Goal: Task Accomplishment & Management: Complete application form

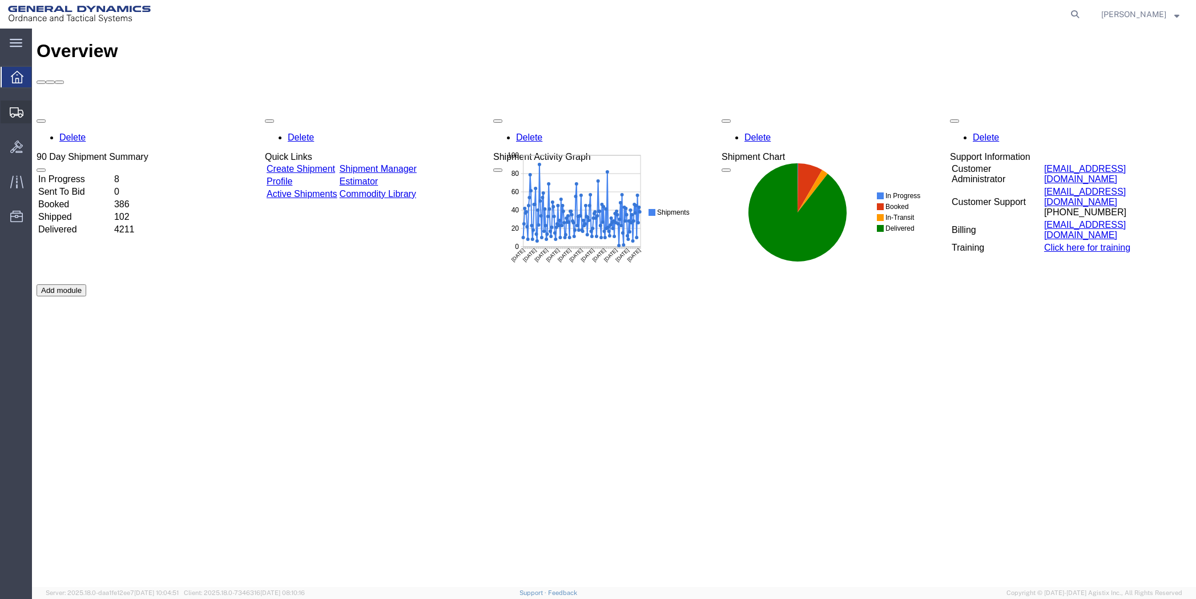
click at [0, 0] on span "Create Shipment" at bounding box center [0, 0] width 0 height 0
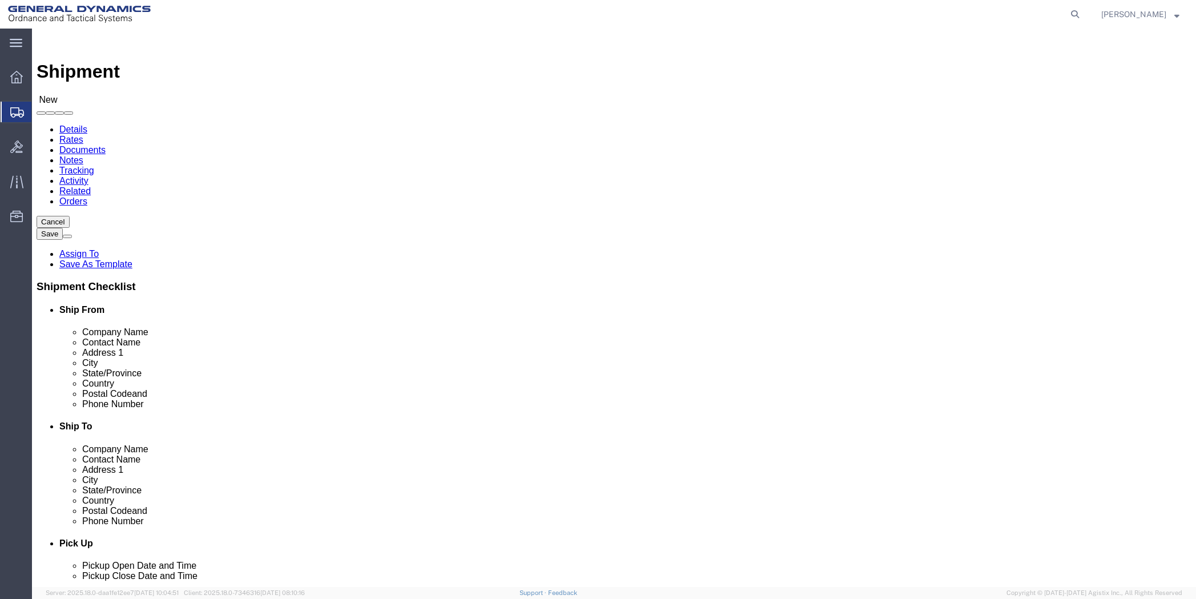
select select
click input "text"
type input "[PERSON_NAME]"
click p "- General Dynamics - OTS - ([PERSON_NAME]) 19850 IH 635, [GEOGRAPHIC_DATA], [GE…"
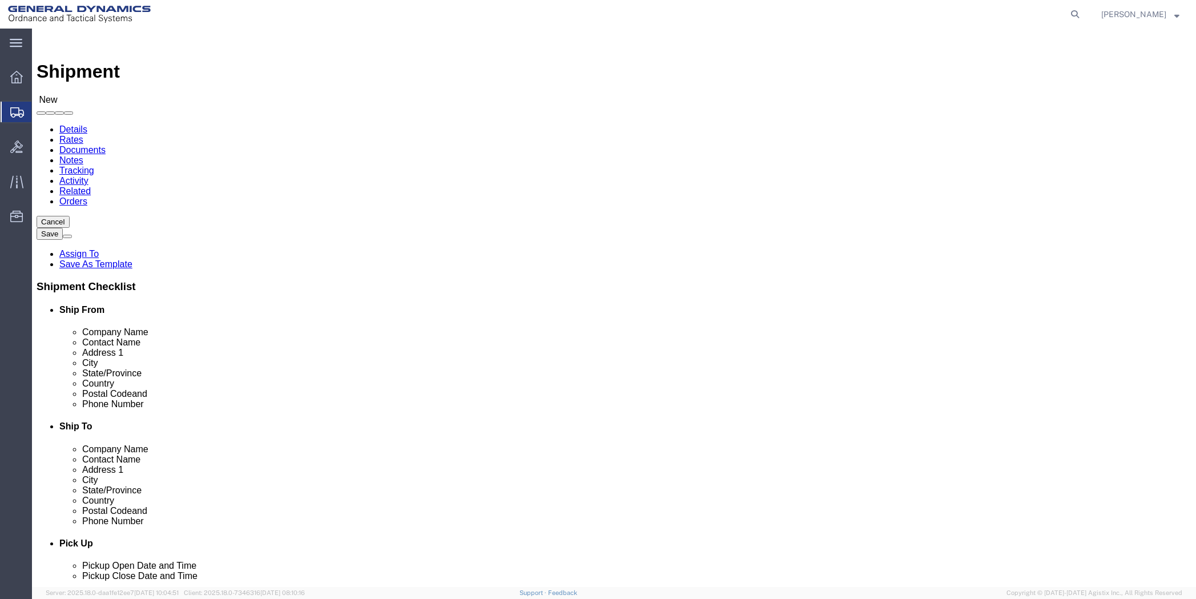
select select "[GEOGRAPHIC_DATA]"
type input "[PERSON_NAME]"
click input "text"
type input "Gener"
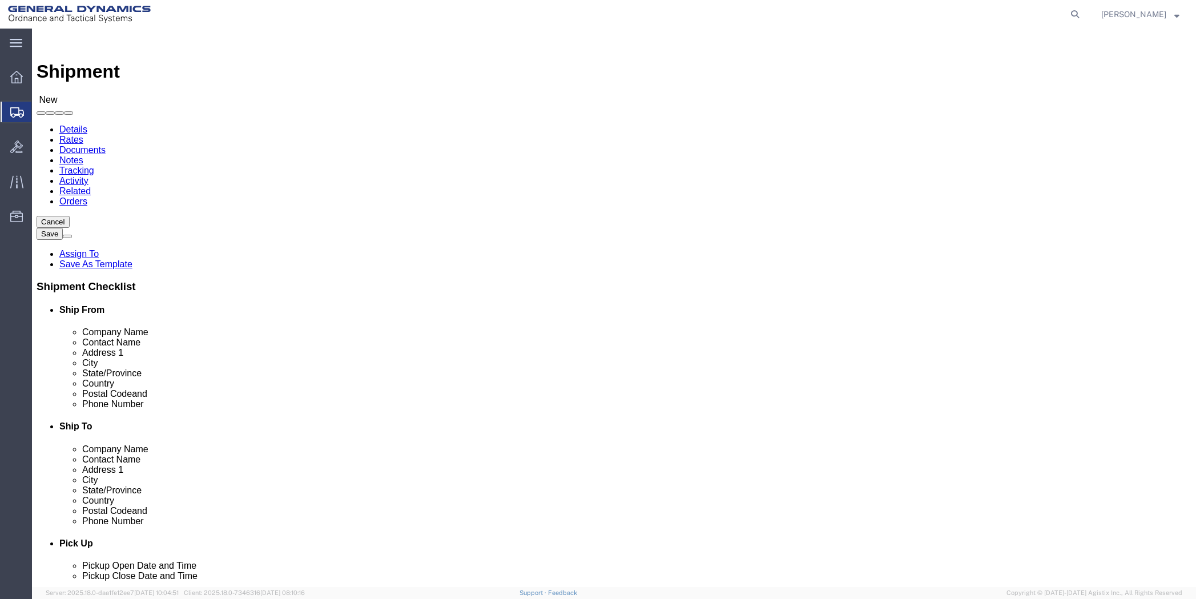
drag, startPoint x: 671, startPoint y: 215, endPoint x: 611, endPoint y: 227, distance: 60.4
click div "Location My Profile Location GD-OTS [GEOGRAPHIC_DATA] (Commerce) GD-OTS [GEOGRA…"
click input "text"
type input "Legal Project Manager"
click input "text"
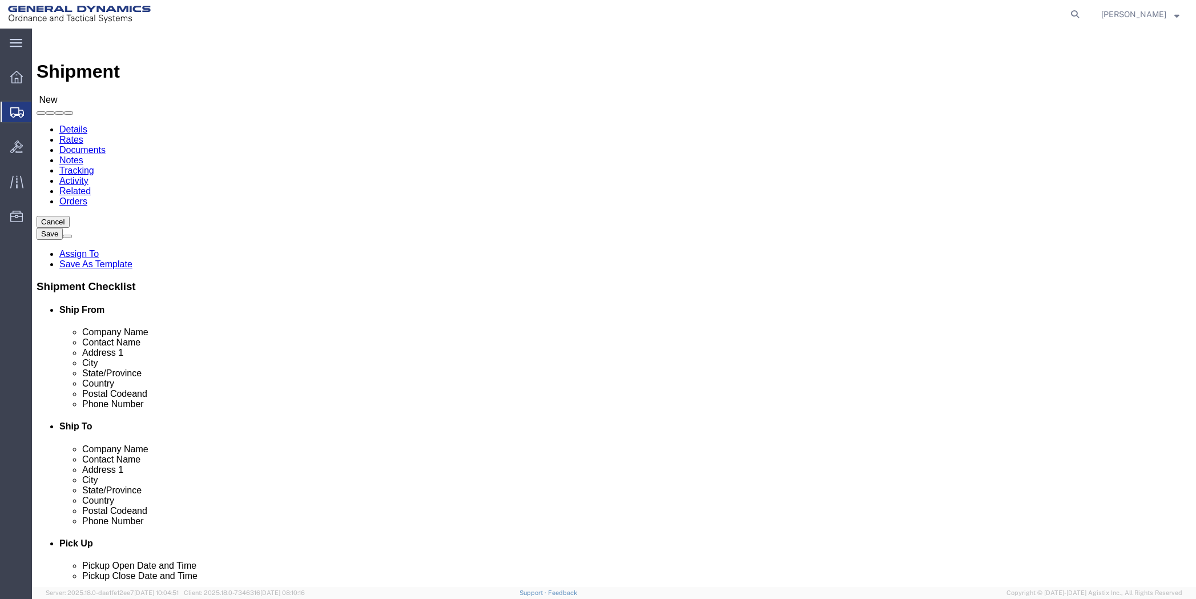
type input "General Dynamics - OTS"
click div "Location My Profile Location GD-OTS [GEOGRAPHIC_DATA] (Commerce) GD-OTS [GEOGRA…"
click input "text"
type input "100 Carillon Pkwy"
click input "text"
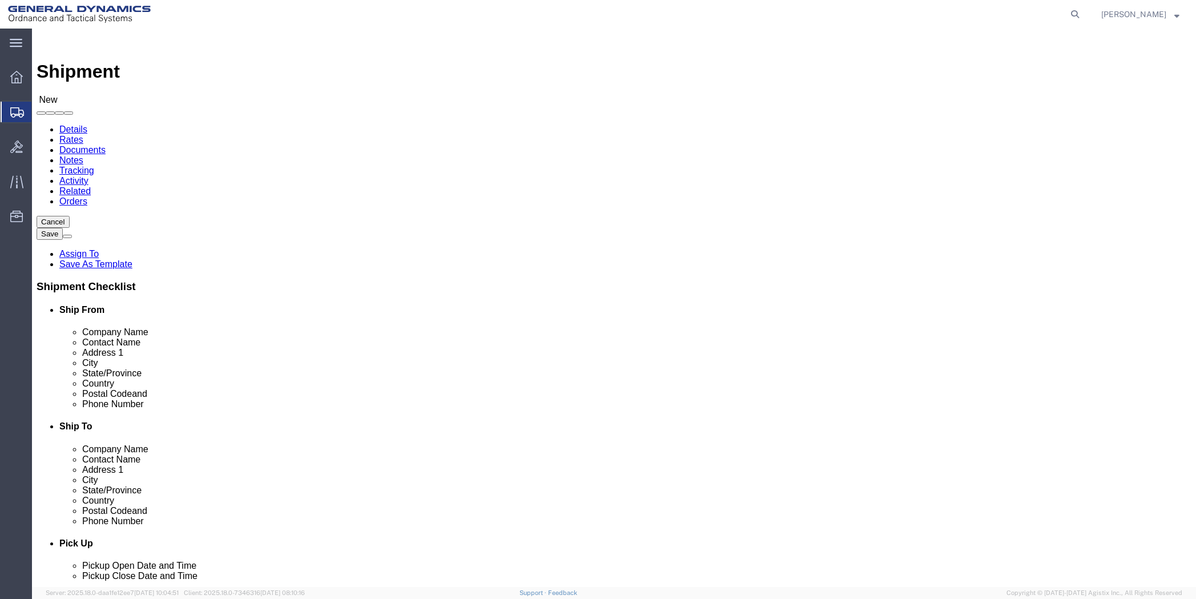
type input "[GEOGRAPHIC_DATA]"
click div "Location My Profile Location GD-OTS [GEOGRAPHIC_DATA] (Commerce) GD-OTS [GEOGRA…"
click input "Postal Code"
type input "33716"
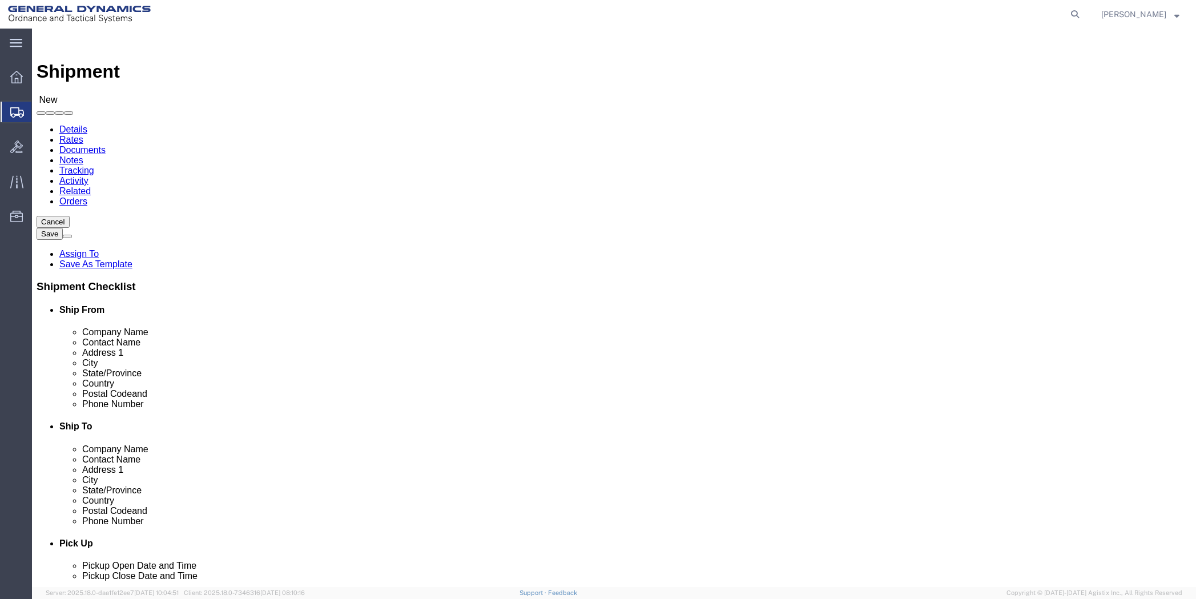
click input "text"
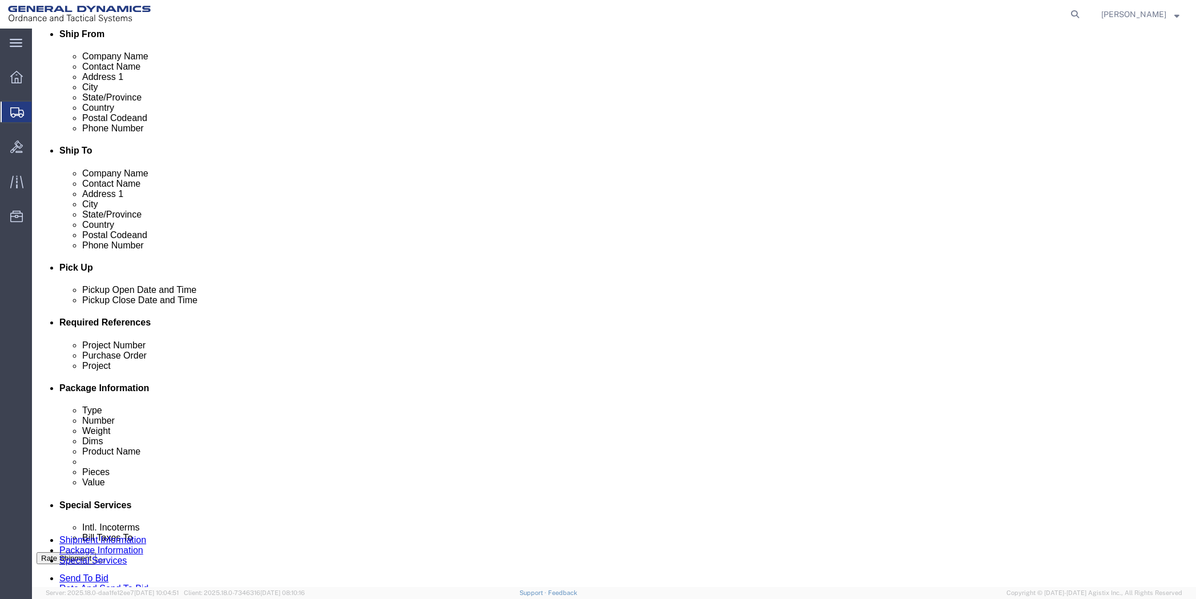
scroll to position [285, 0]
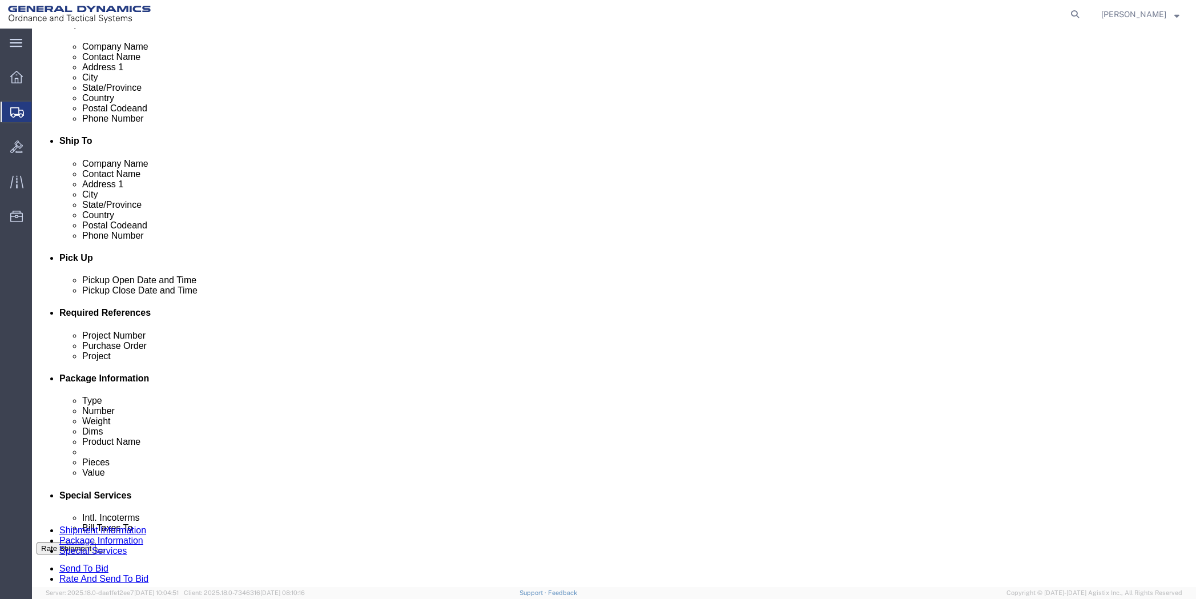
type input "[PHONE_NUMBER]"
click div "[DATE] 11:00 AM"
type input "1:00 PM"
click button "Apply"
click div "[DATE] 2:00 PM"
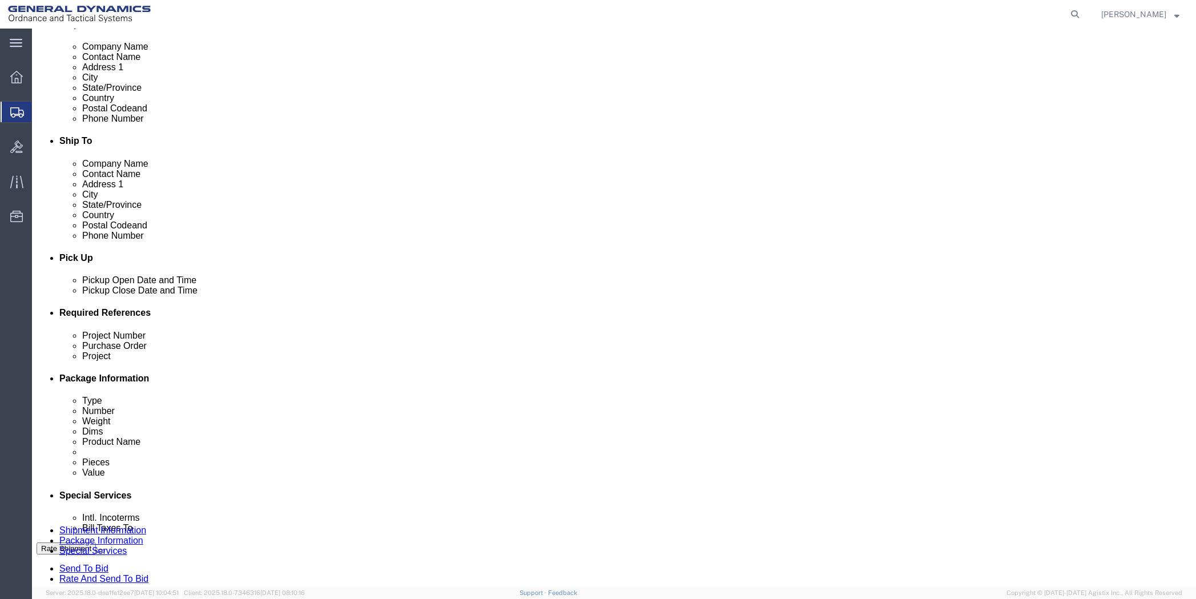
type input "4:00 PM"
click button "Apply"
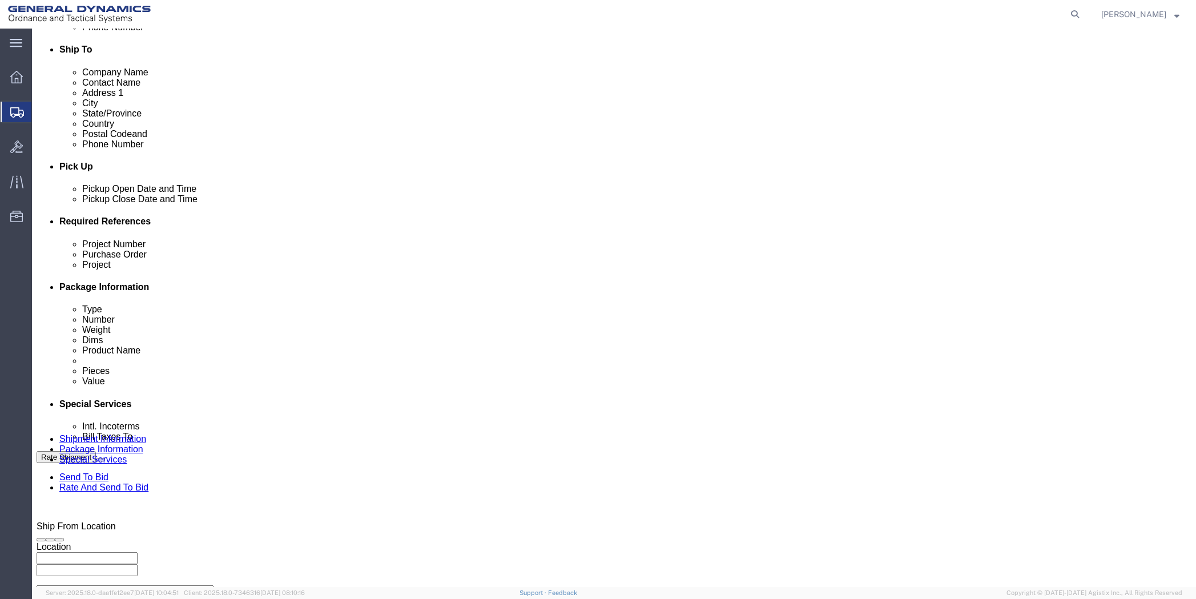
scroll to position [400, 0]
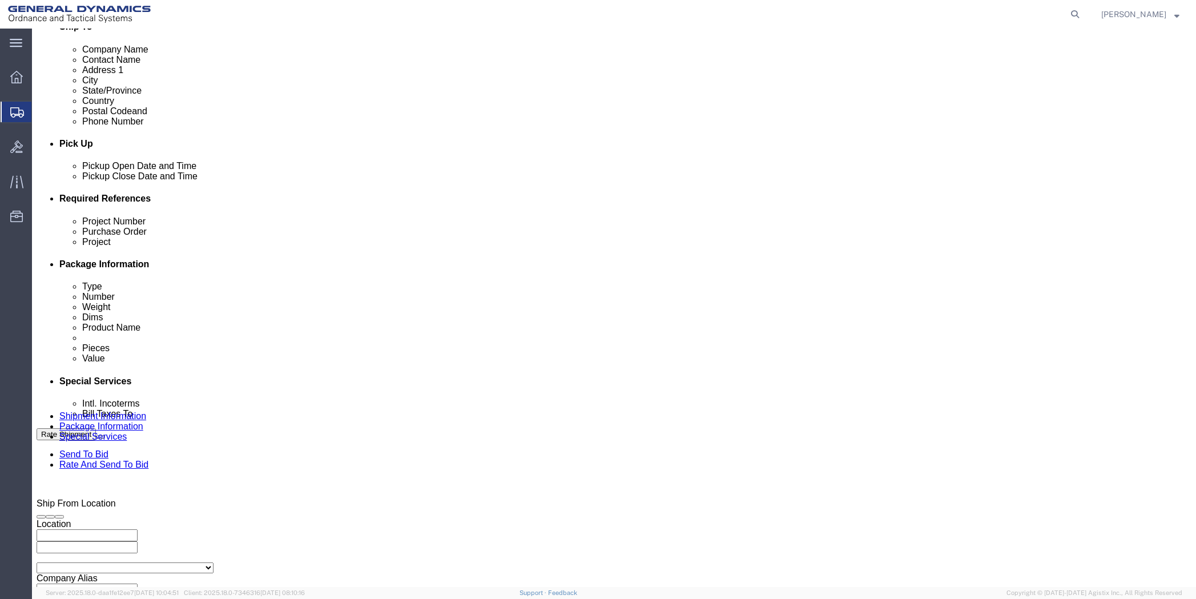
click input "text"
type input "10GIE"
type input "NA"
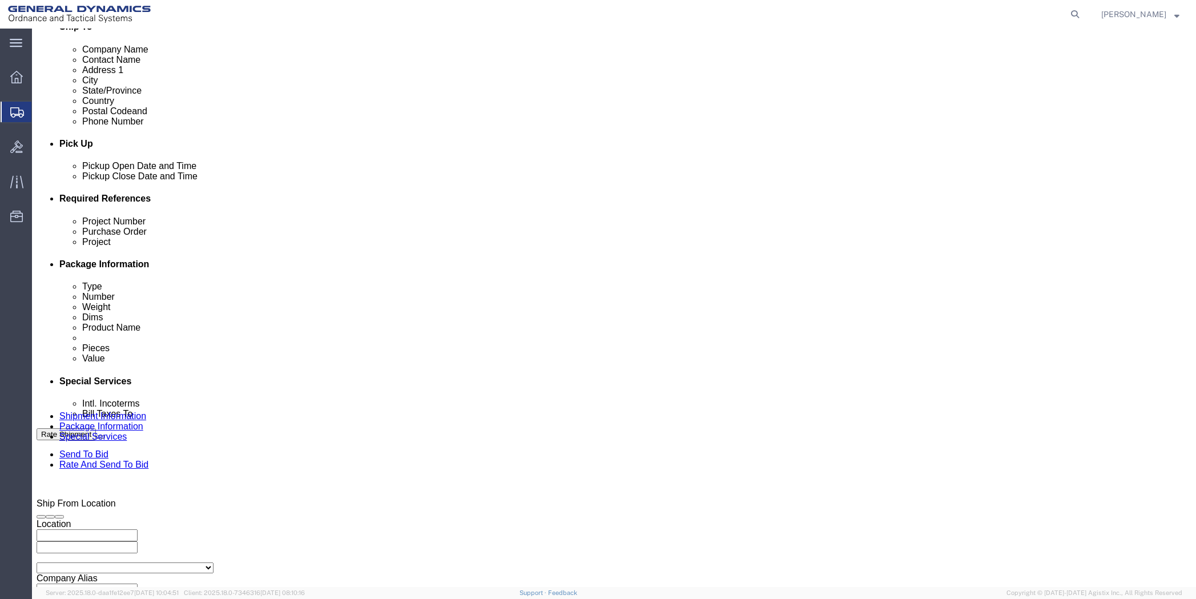
click button "Continue"
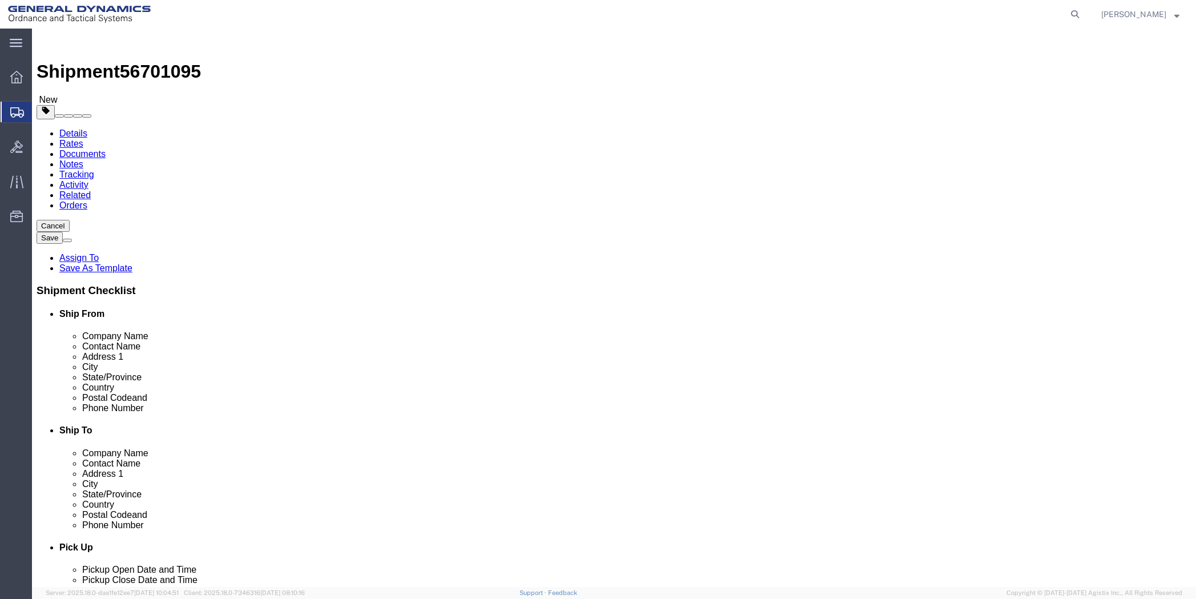
click select "Select Bale(s) Basket(s) Bolt(s) Bottle(s) Buckets Bulk Bundle(s) Can(s) Cardbo…"
select select "ENV"
click select "Select Bale(s) Basket(s) Bolt(s) Bottle(s) Buckets Bulk Bundle(s) Can(s) Cardbo…"
type input "9.50"
type input "12.50"
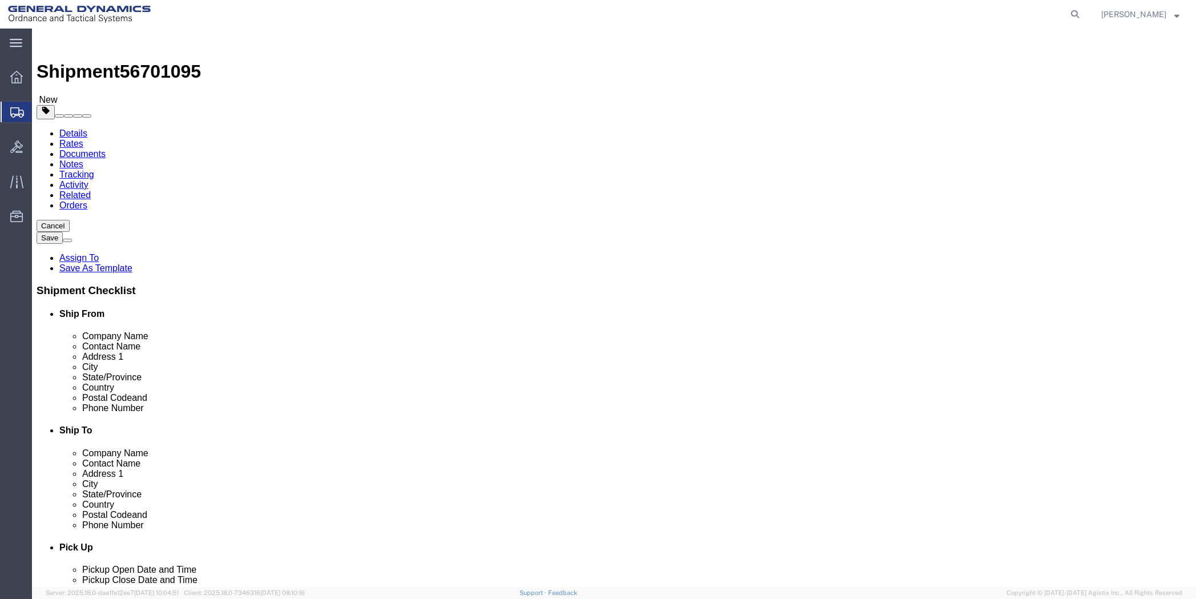
type input "0.25"
type input "1"
click link "Add Content"
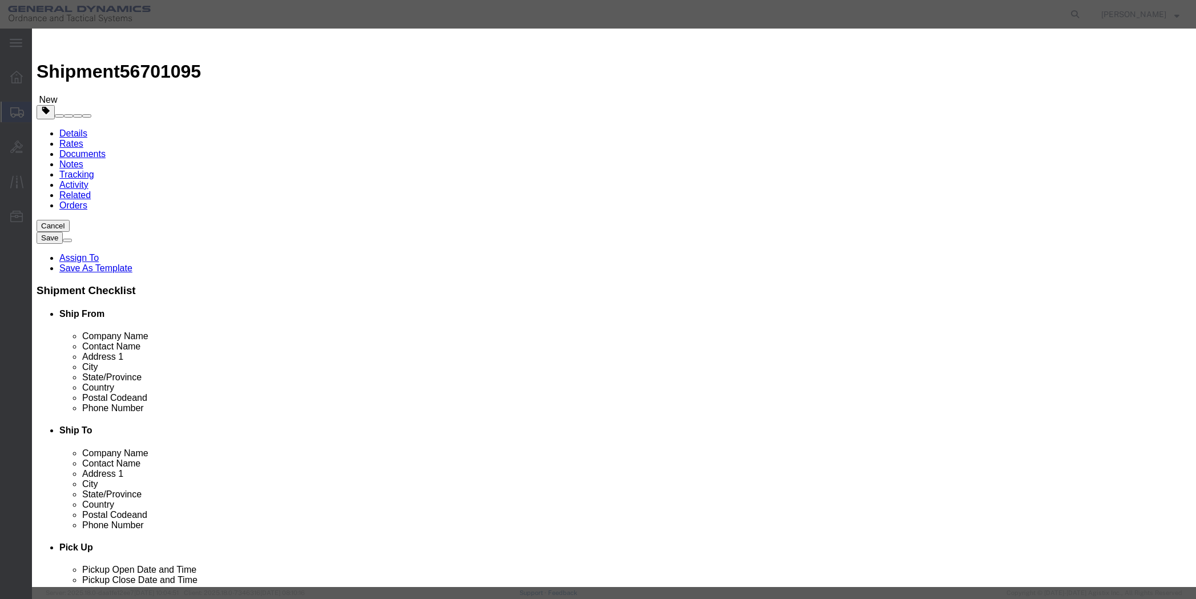
click input "text"
type input "card"
click div "Commodity library"
drag, startPoint x: 403, startPoint y: 115, endPoint x: 353, endPoint y: 118, distance: 49.7
click div "Product Name card card Pieces 0 Select Bag Barrels 100Board Feet Bottle Box Bli…"
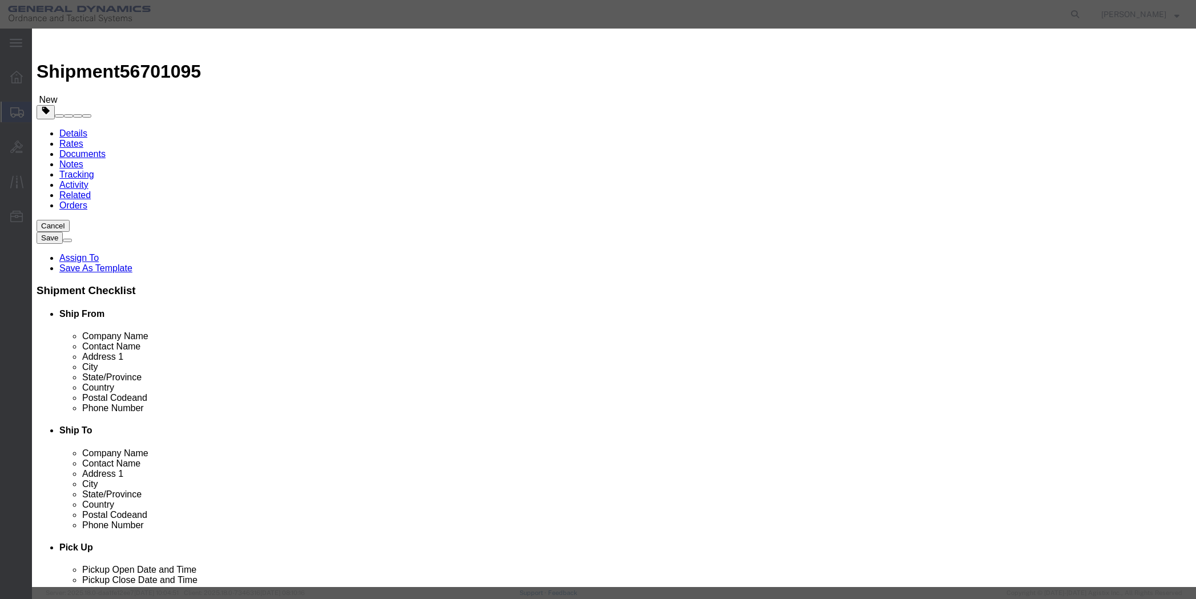
type input "01"
click input "text"
type input "500"
click select "Select 50 55 60 65 70 85 92.5 100 125 175 250 300 400"
select select "50"
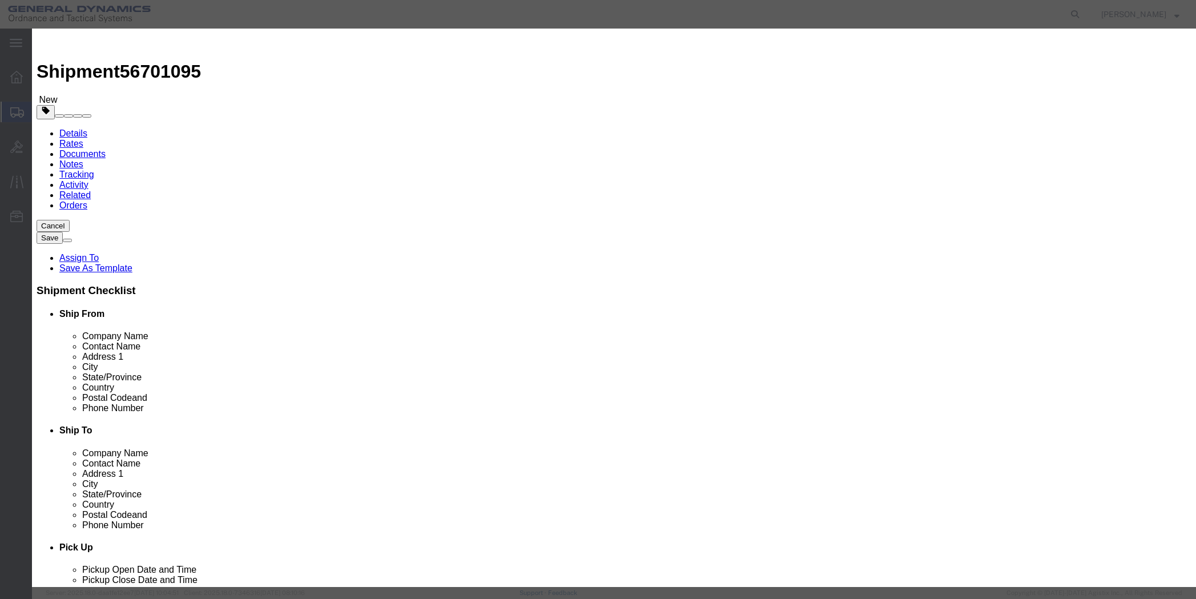
click select "Select 50 55 60 65 70 85 92.5 100 125 175 250 300 400"
click button "Save & Close"
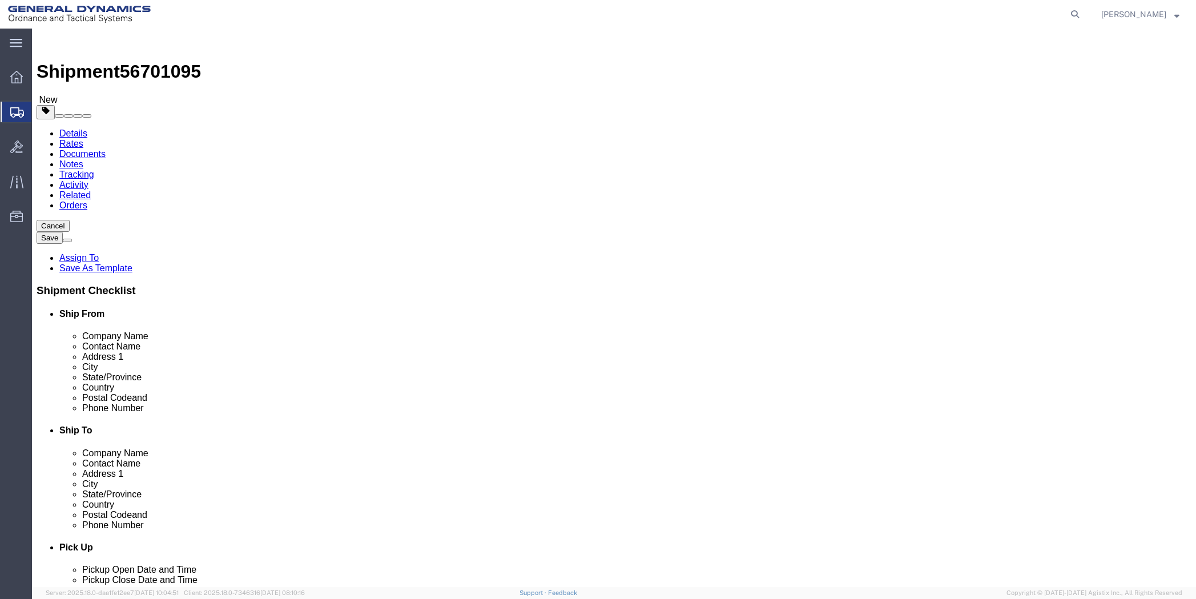
click button "Continue"
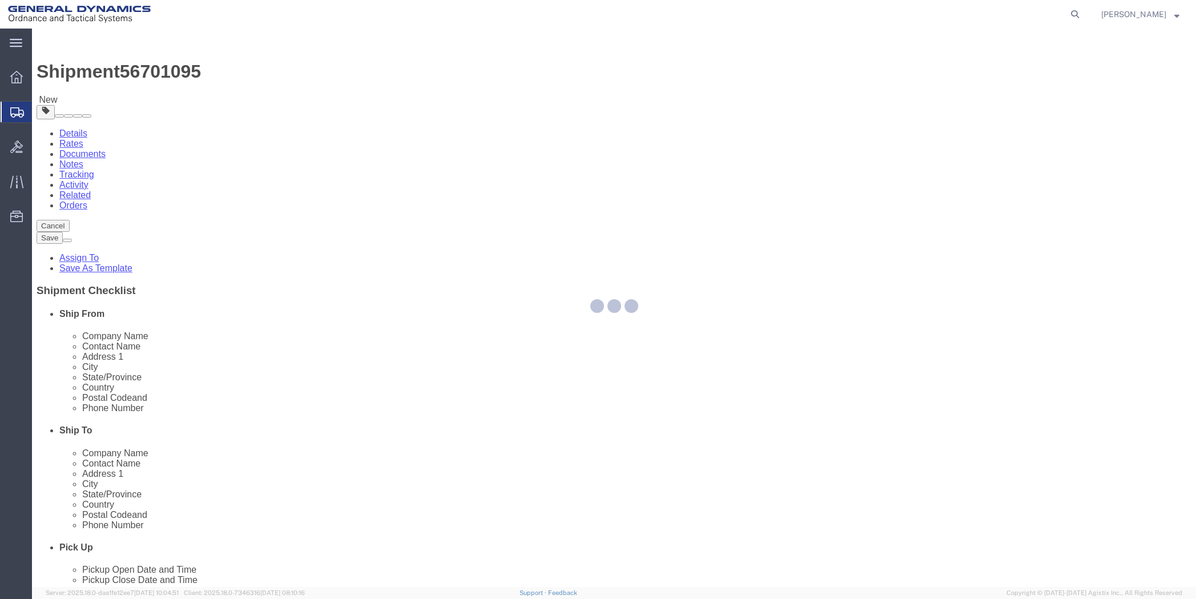
select select
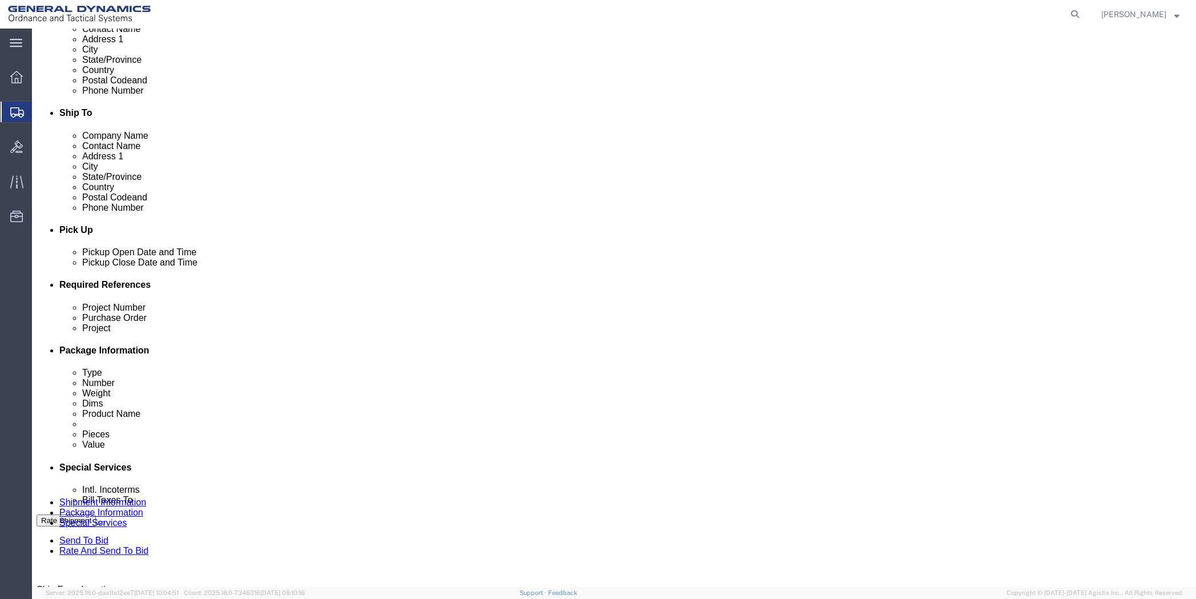
scroll to position [342, 0]
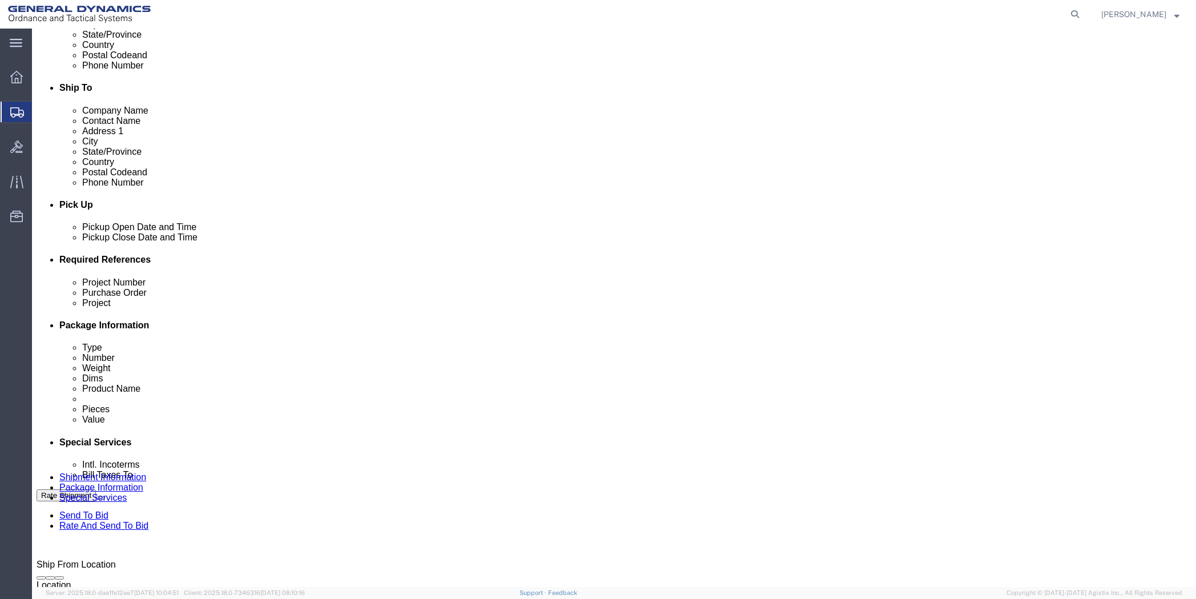
click select "Select Buyer Cost Center Department Operations Number Order Number Sales Person"
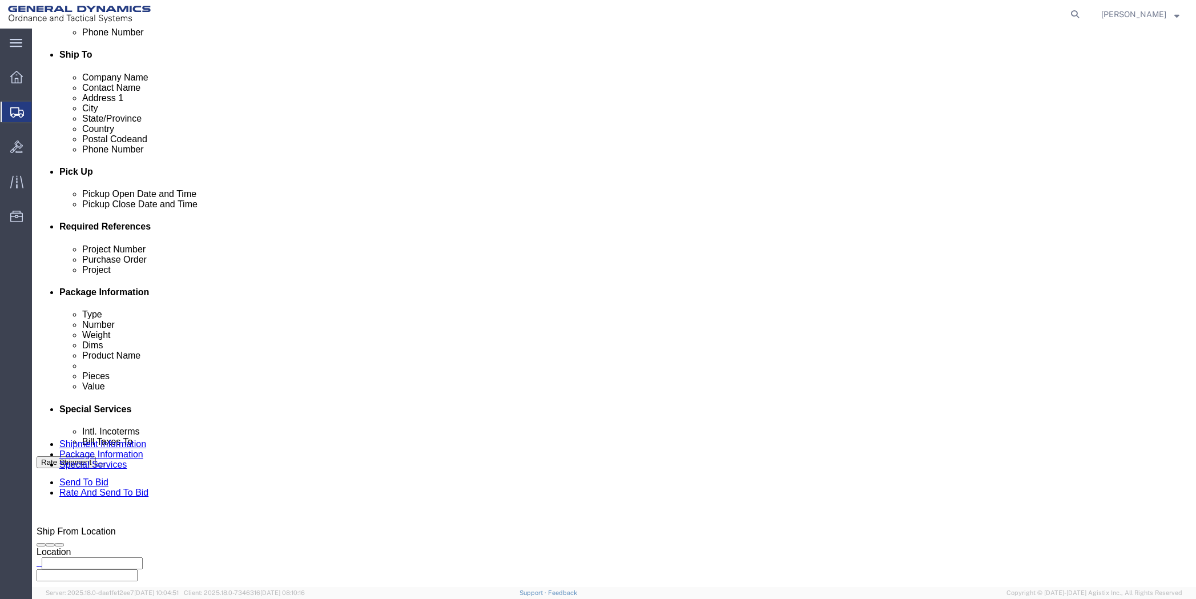
scroll to position [400, 0]
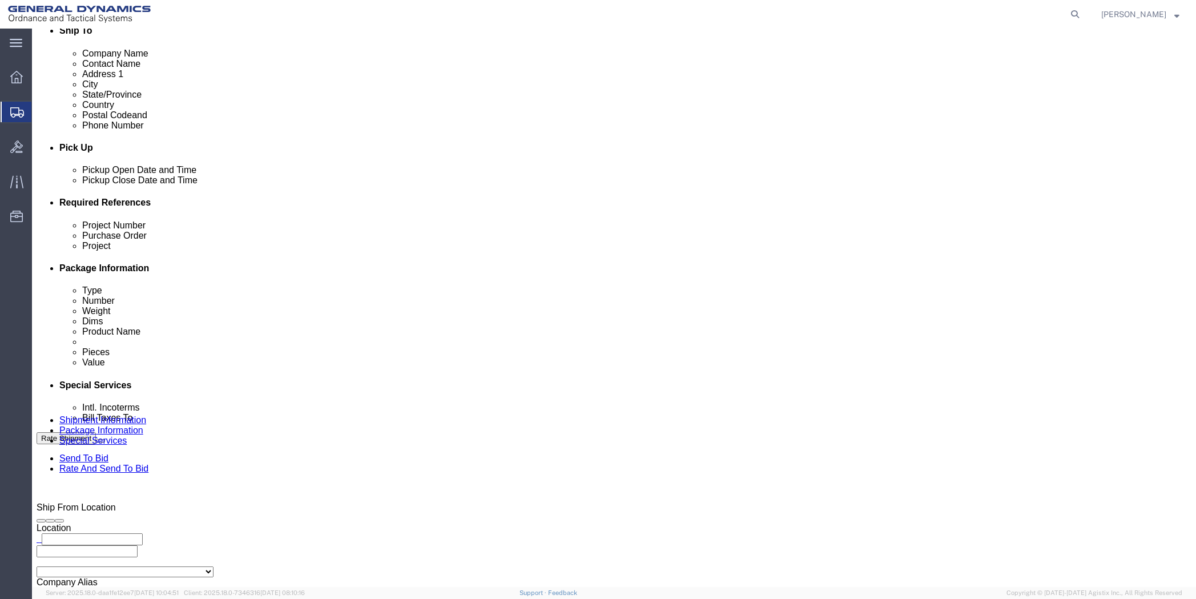
click select "Select Buyer Cost Center Department Operations Number Order Number Sales Person"
select select "DEPARTMENT"
click select "Select Buyer Cost Center Department Operations Number Order Number Sales Person"
click select "Select [GEOGRAPHIC_DATA] [GEOGRAPHIC_DATA] [GEOGRAPHIC_DATA] [GEOGRAPHIC_DATA] …"
select select "1923981"
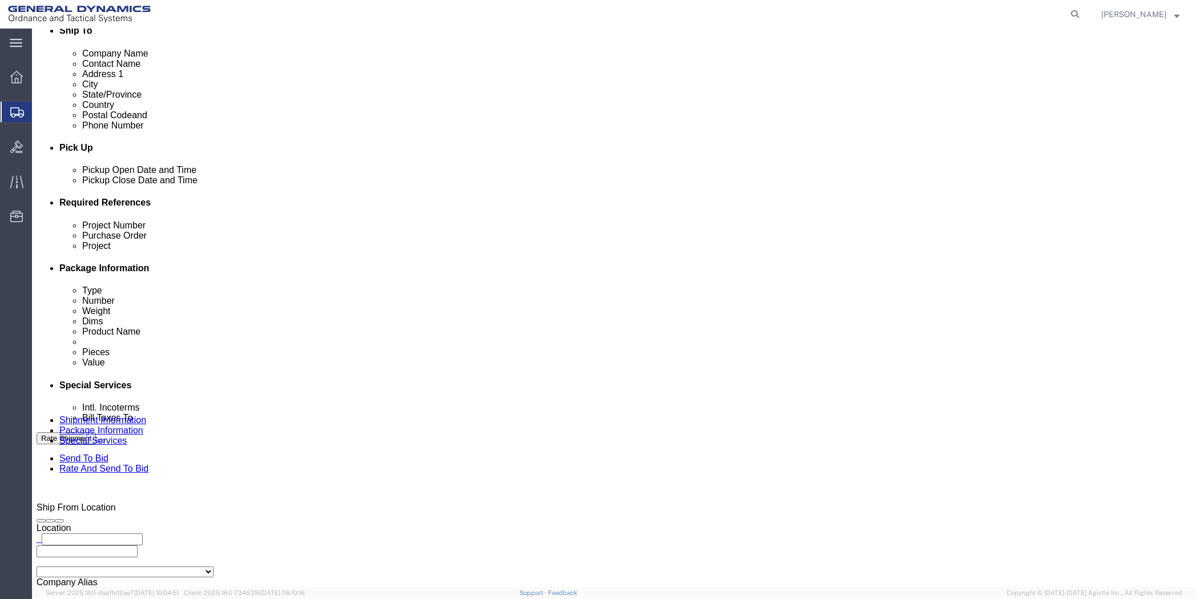
click select "Select [GEOGRAPHIC_DATA] [GEOGRAPHIC_DATA] [GEOGRAPHIC_DATA] [GEOGRAPHIC_DATA] …"
click select "Select DHL FedEx Express UPS"
select select "FedEx Express"
click select "Select DHL FedEx Express UPS"
click input "text"
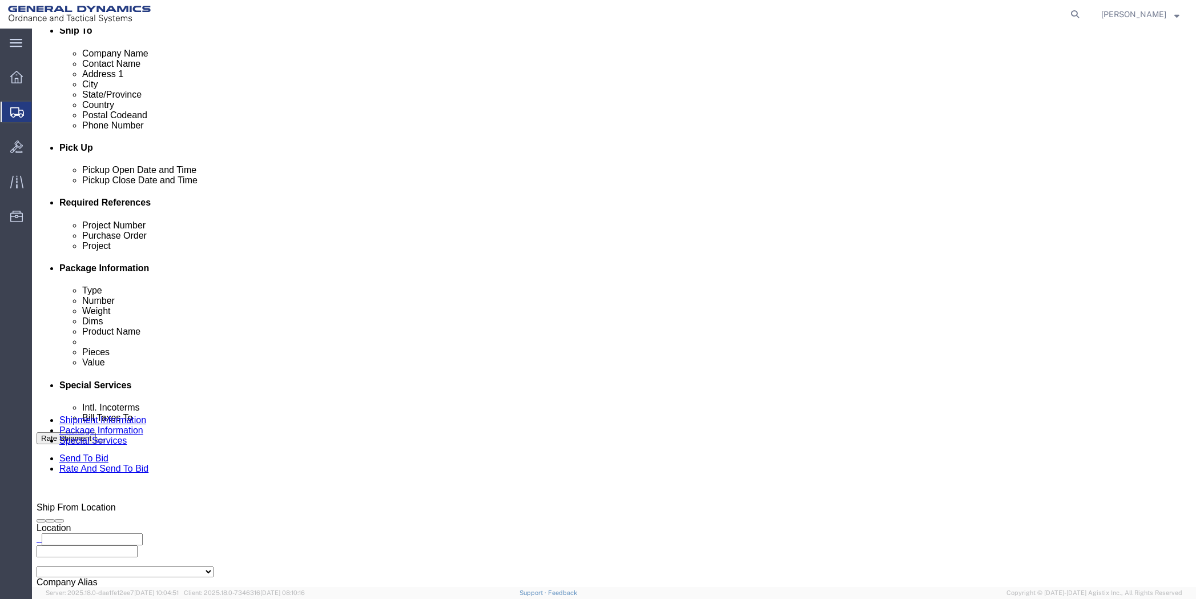
type input "201518662"
drag, startPoint x: 269, startPoint y: 455, endPoint x: 132, endPoint y: 472, distance: 137.4
click div "Company Name General Dynamics OTS % Data2Logistics Address 1 [STREET_ADDRESS] C…"
type input "PO BOX 51050"
drag, startPoint x: 255, startPoint y: 527, endPoint x: 160, endPoint y: 534, distance: 94.4
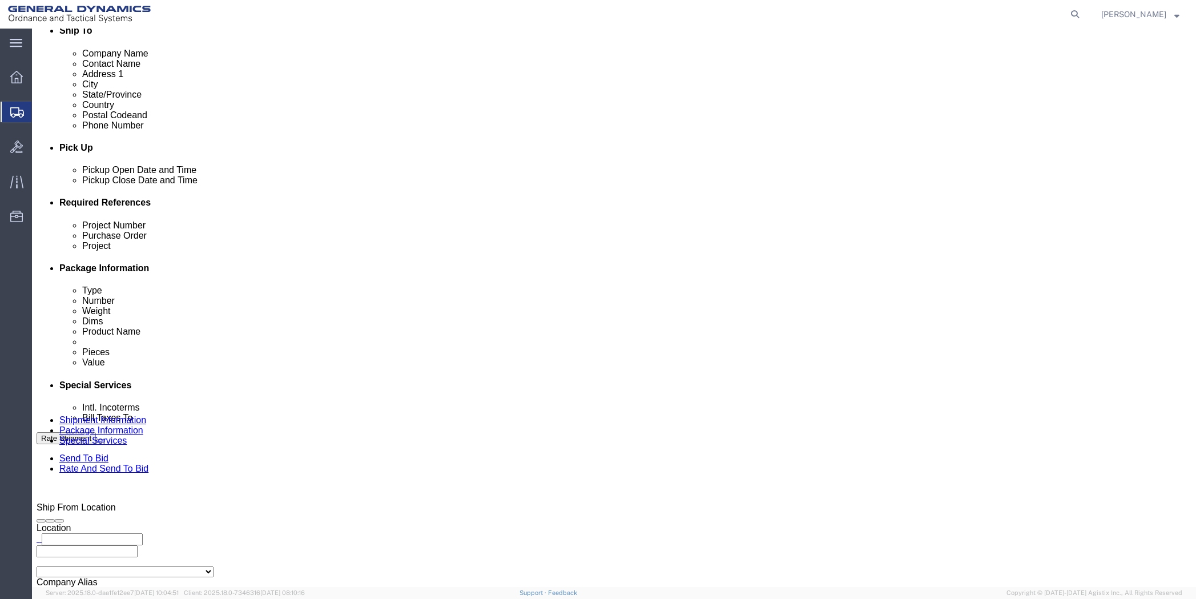
click div "Cost Center Select Buyer Cost Center Department Operations Number Order Number …"
drag, startPoint x: 717, startPoint y: 437, endPoint x: 545, endPoint y: 455, distance: 173.8
click div "Contact Name [PERSON_NAME] Address 2 City [GEOGRAPHIC_DATA][PERSON_NAME] Zip Co…"
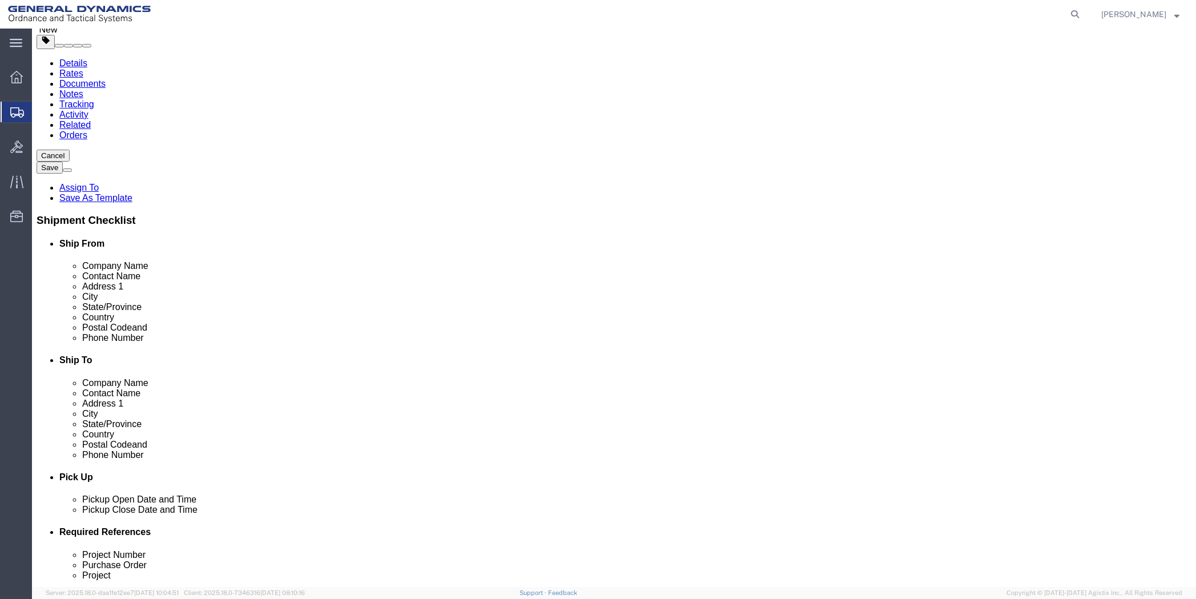
scroll to position [0, 0]
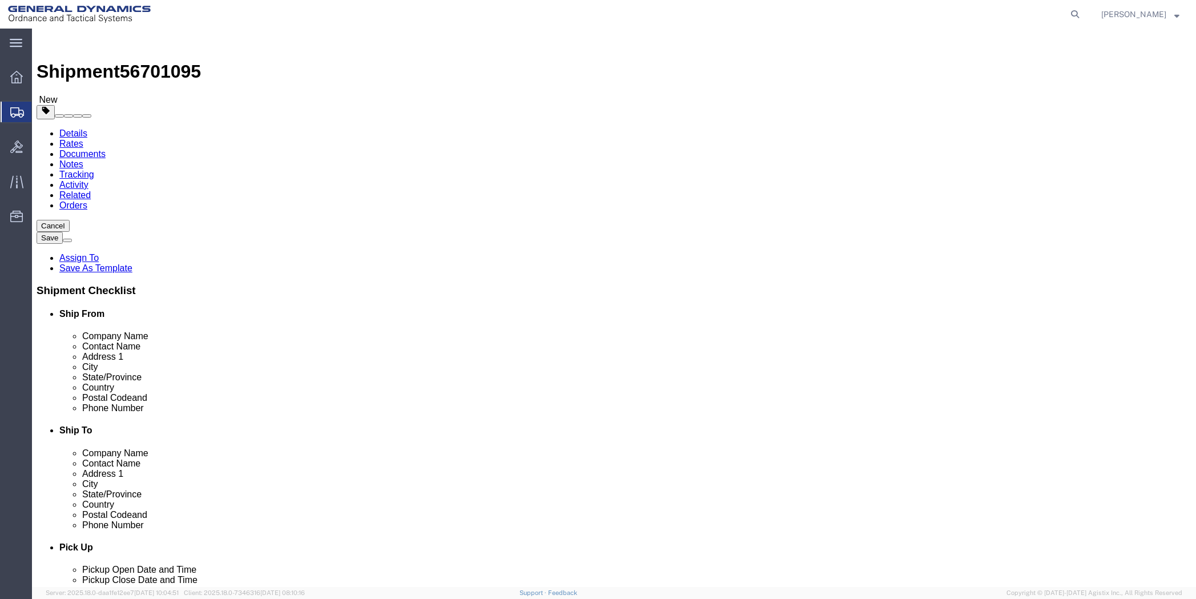
click button "Rate Shipment"
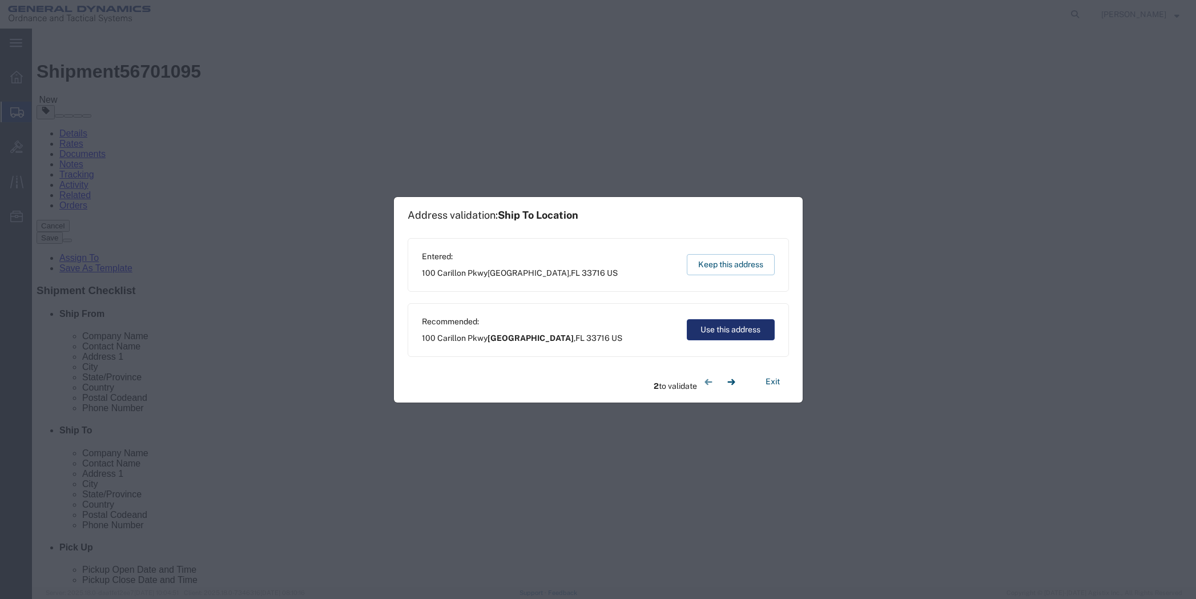
click at [726, 332] on button "Use this address" at bounding box center [731, 329] width 88 height 21
click at [726, 263] on button "Keep this address" at bounding box center [731, 264] width 88 height 21
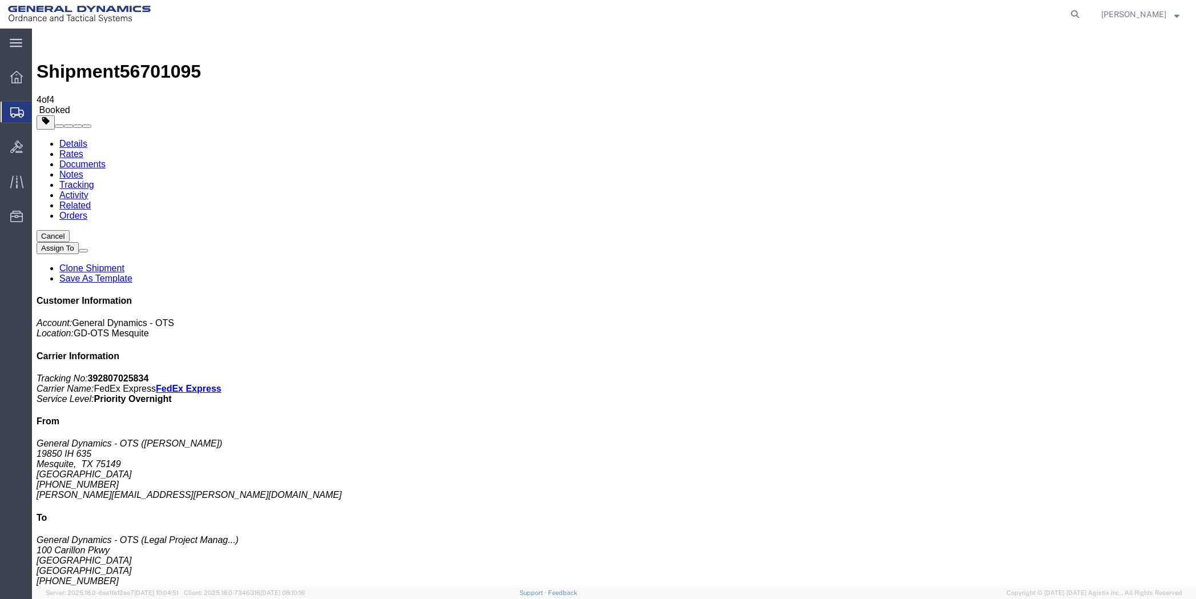
click at [61, 139] on link "Details" at bounding box center [73, 144] width 28 height 10
click link "Schedule pickup request"
